Goal: Entertainment & Leisure: Consume media (video, audio)

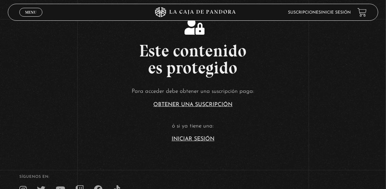
click at [192, 142] on link "Iniciar Sesión" at bounding box center [193, 138] width 43 height 5
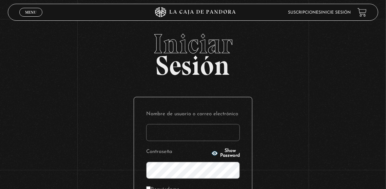
click at [179, 136] on input "Nombre de usuario o correo electrónico" at bounding box center [193, 132] width 94 height 17
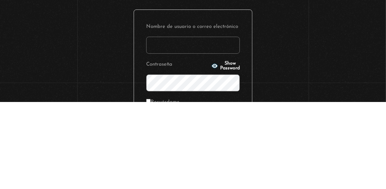
click at [162, 134] on input "Nombre de usuario o correo electrónico" at bounding box center [193, 132] width 94 height 17
type input "lulu_mm@yahoo.com"
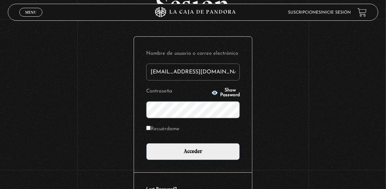
scroll to position [77, 0]
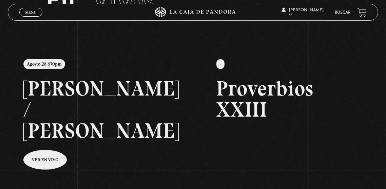
scroll to position [48, 0]
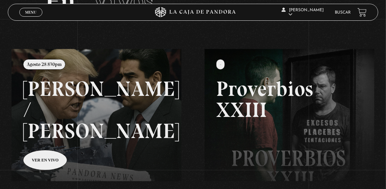
click at [29, 14] on span "Menu" at bounding box center [30, 12] width 11 height 4
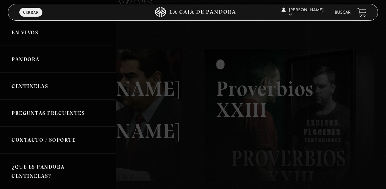
click at [22, 38] on link "En vivos" at bounding box center [58, 32] width 116 height 27
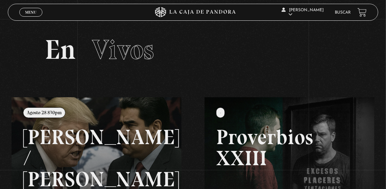
click at [30, 18] on div "Menu Cerrar" at bounding box center [77, 12] width 116 height 16
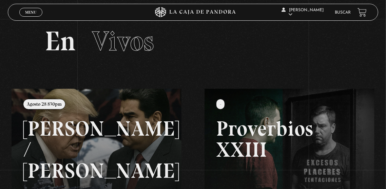
click at [27, 9] on link "Menu Cerrar" at bounding box center [30, 12] width 23 height 9
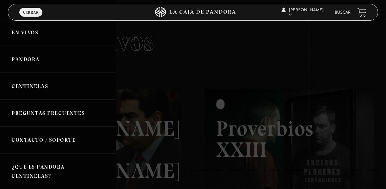
click at [21, 60] on link "Pandora" at bounding box center [58, 59] width 116 height 27
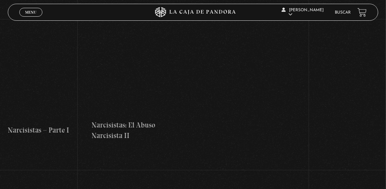
scroll to position [2641, 0]
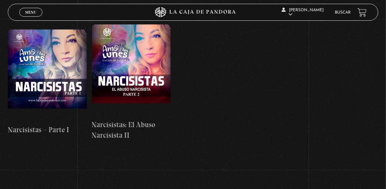
click at [32, 14] on span "Menu" at bounding box center [30, 12] width 11 height 4
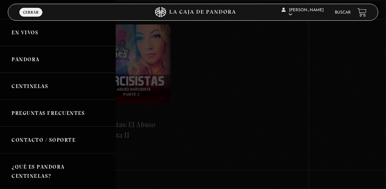
click at [30, 90] on link "Centinelas" at bounding box center [58, 86] width 116 height 27
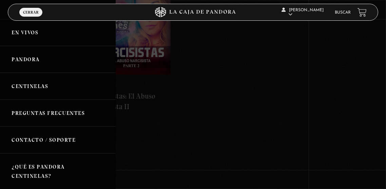
scroll to position [0, 84]
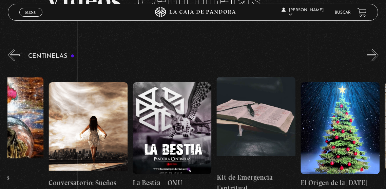
scroll to position [0, 6099]
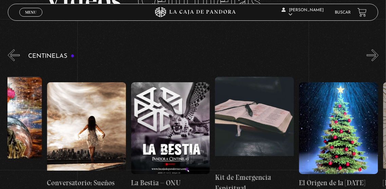
click at [170, 128] on figure at bounding box center [170, 128] width 79 height 92
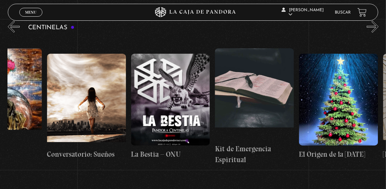
scroll to position [0, 6138]
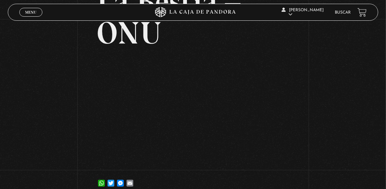
scroll to position [94, 0]
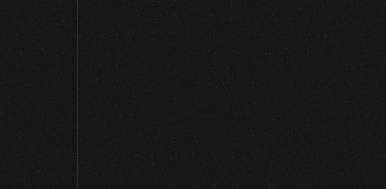
scroll to position [78, 0]
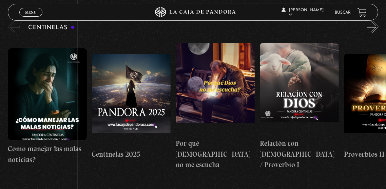
click at [55, 89] on figure at bounding box center [47, 94] width 79 height 92
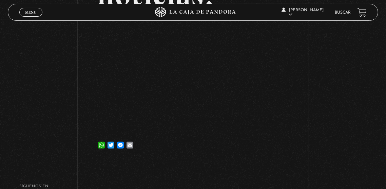
scroll to position [166, 0]
